Goal: Transaction & Acquisition: Download file/media

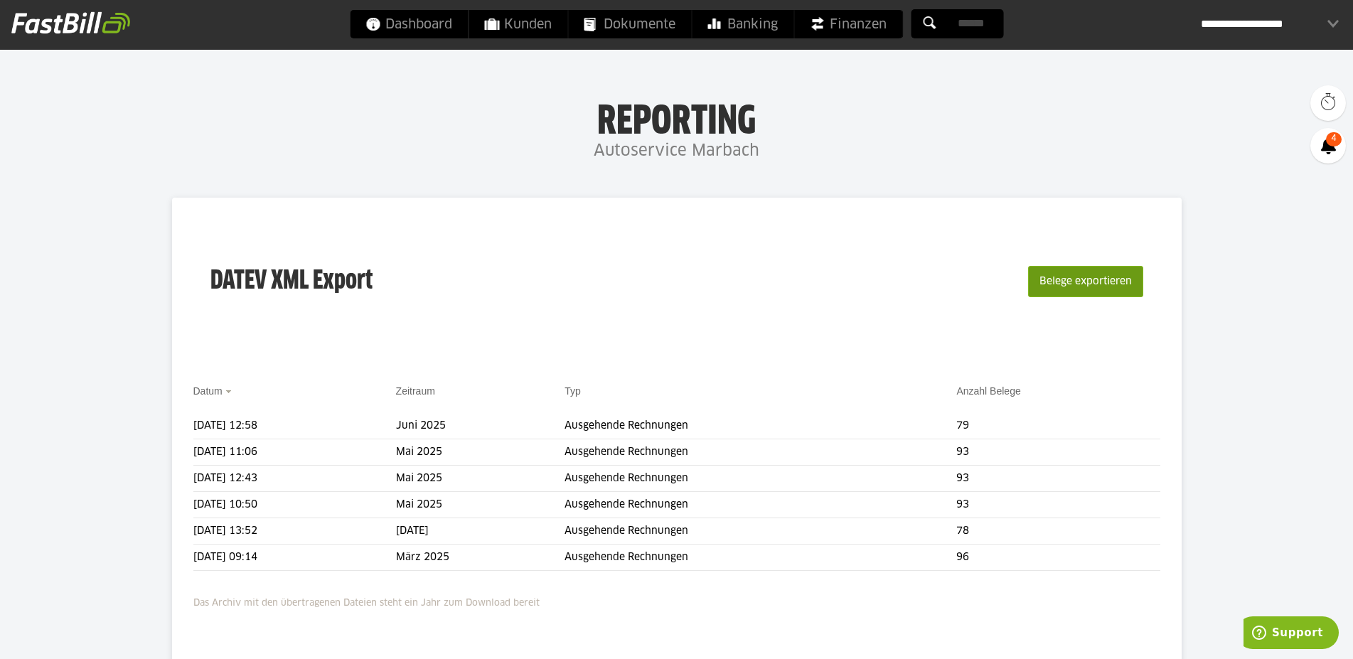
click at [1052, 283] on button "Belege exportieren" at bounding box center [1085, 281] width 115 height 31
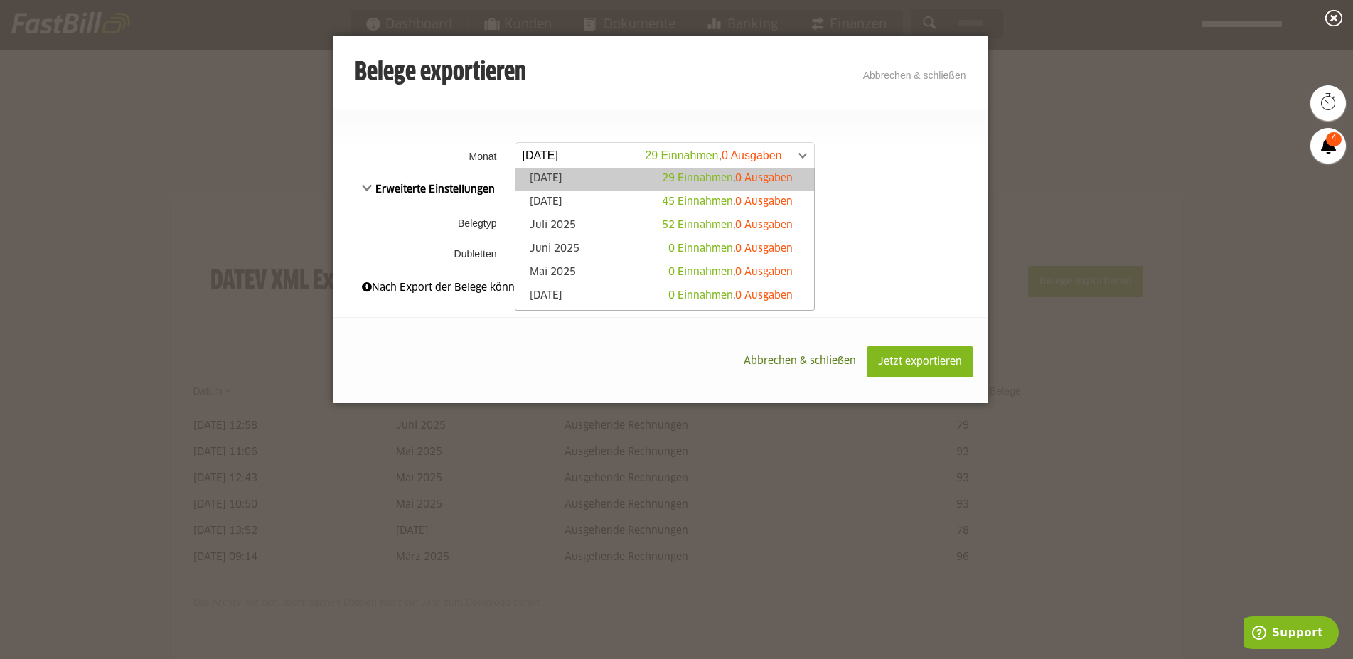
click at [603, 153] on span at bounding box center [657, 156] width 299 height 26
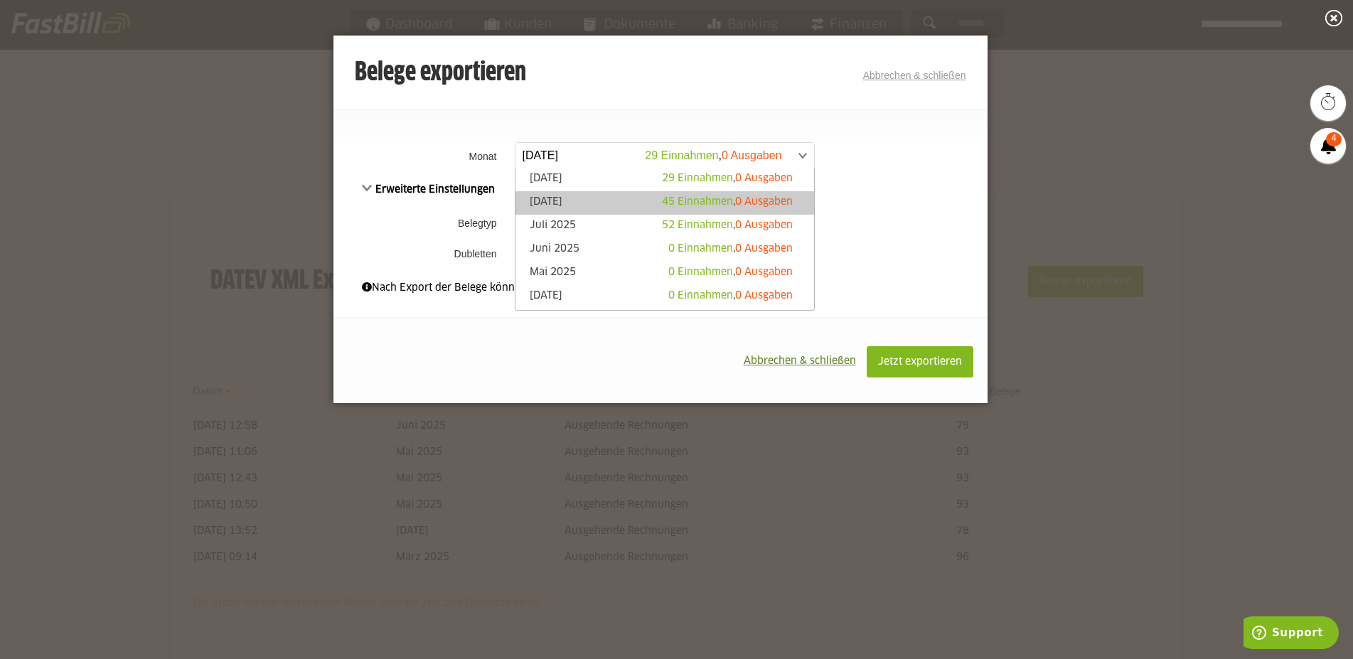
click at [587, 198] on link "[DATE] 45 Einnahmen , 0 Ausgaben" at bounding box center [665, 203] width 284 height 16
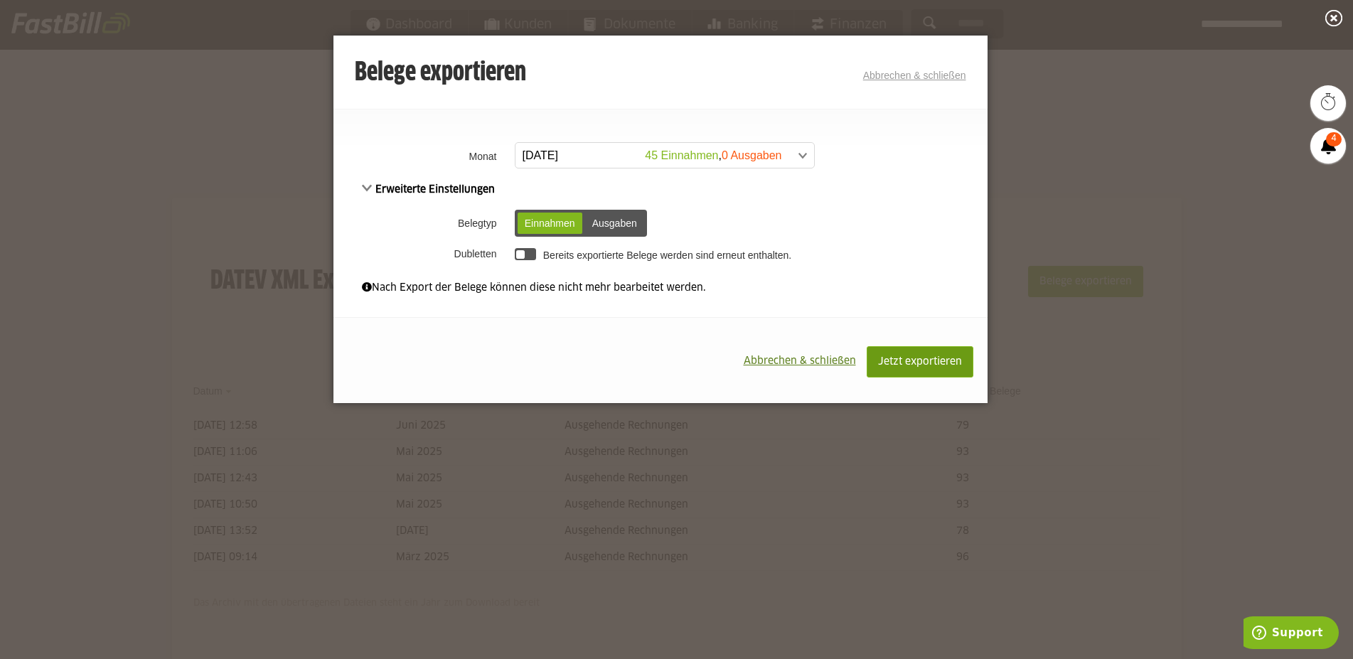
click at [926, 368] on button "Jetzt exportieren" at bounding box center [920, 361] width 107 height 31
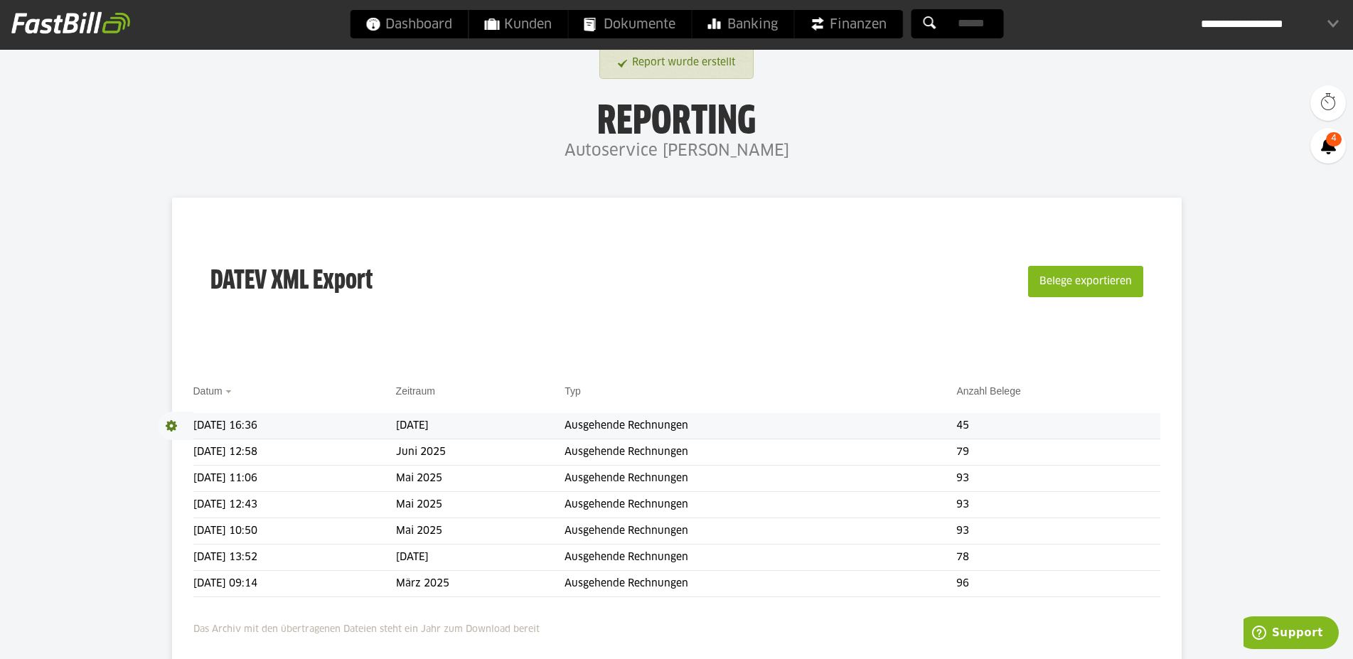
click at [172, 424] on span at bounding box center [176, 426] width 36 height 28
click at [78, 372] on body "Dashboard Kunden Dokumente Banking Finanzen Add-ons" at bounding box center [676, 393] width 1353 height 786
click at [174, 424] on span "Download" at bounding box center [176, 426] width 36 height 28
click at [188, 444] on link "Download" at bounding box center [196, 445] width 76 height 16
